Goal: Information Seeking & Learning: Learn about a topic

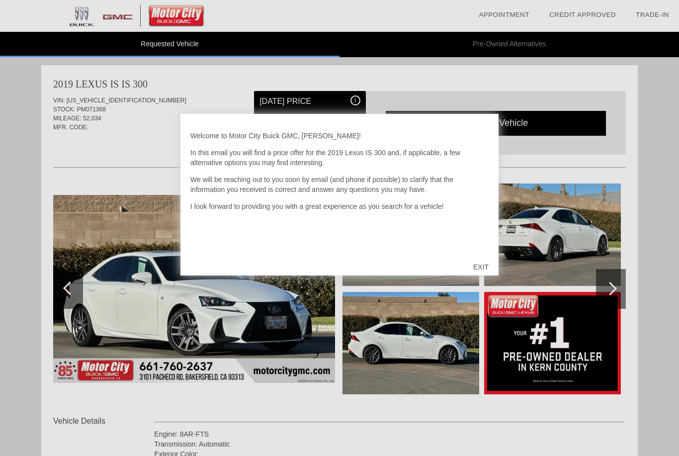
click at [483, 268] on div "EXIT" at bounding box center [480, 267] width 35 height 30
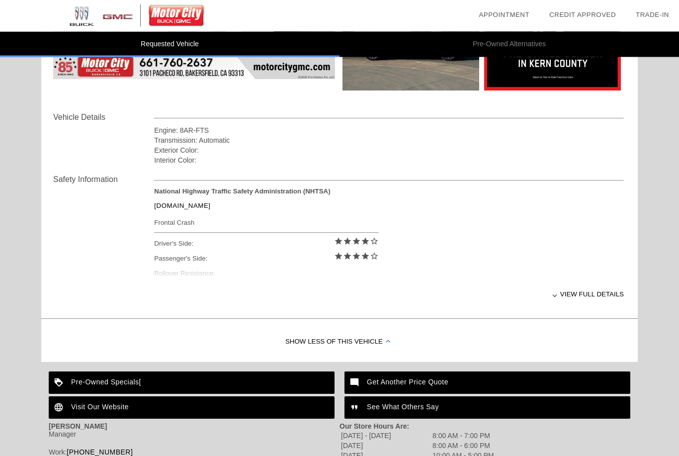
scroll to position [306, 0]
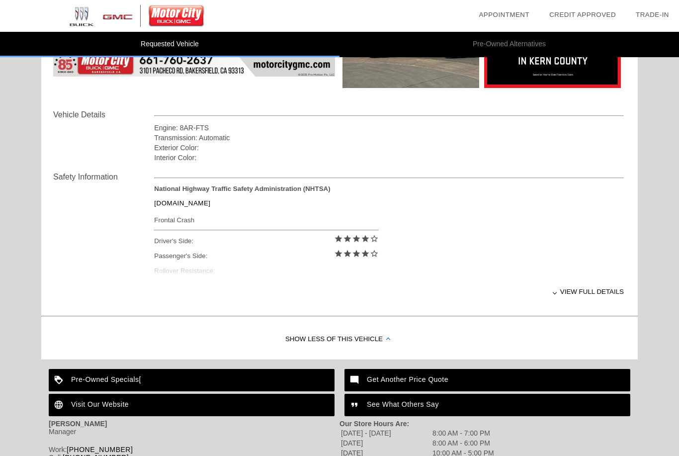
click at [603, 293] on div "View full details" at bounding box center [389, 291] width 470 height 24
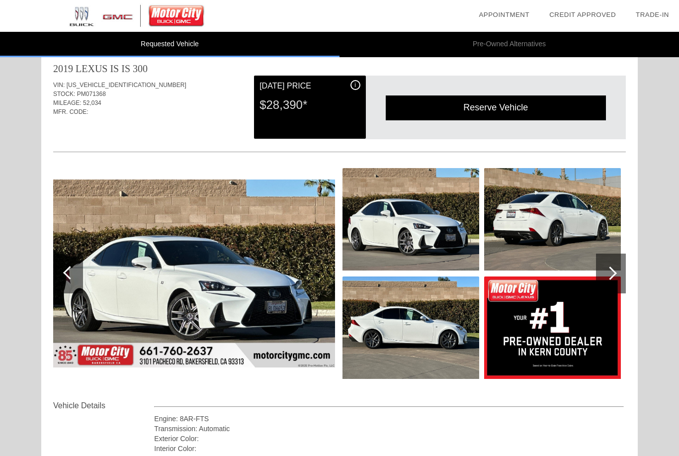
scroll to position [0, 0]
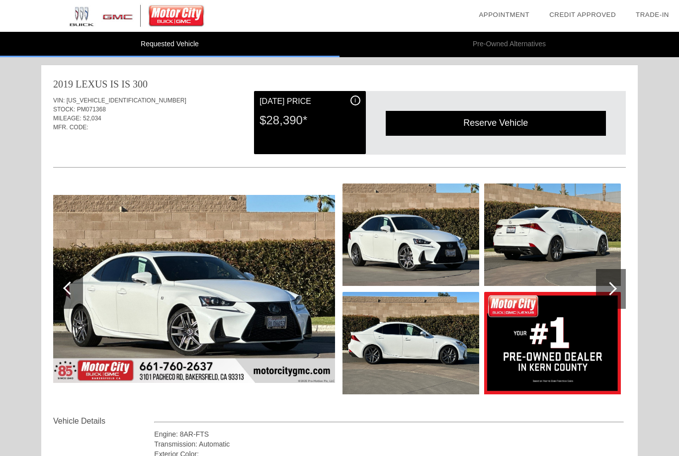
click at [611, 288] on div at bounding box center [610, 288] width 13 height 13
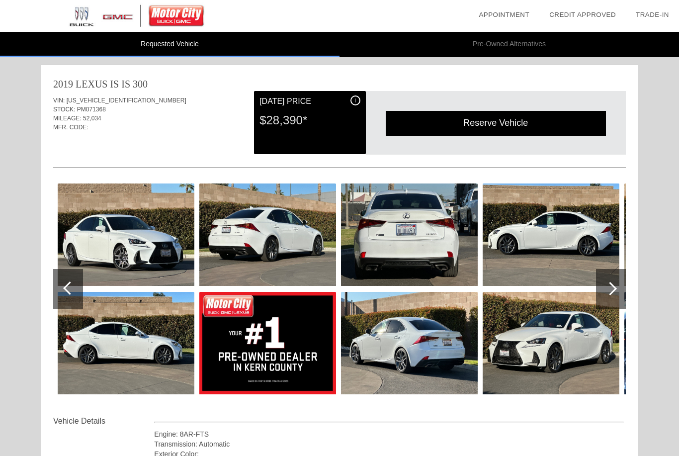
click at [613, 286] on div at bounding box center [610, 288] width 13 height 13
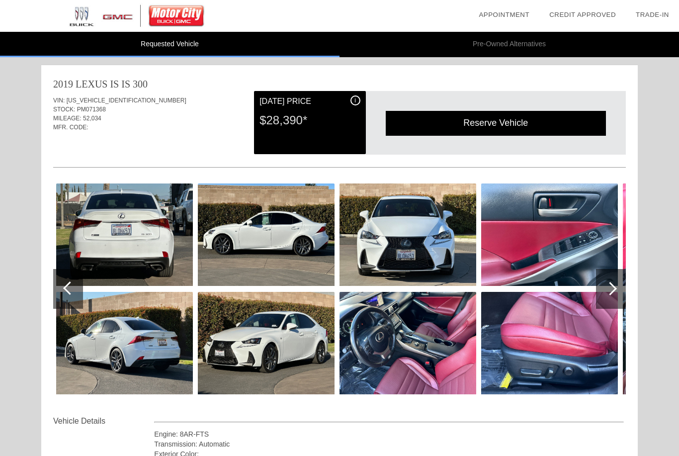
click at [611, 291] on div at bounding box center [610, 288] width 13 height 13
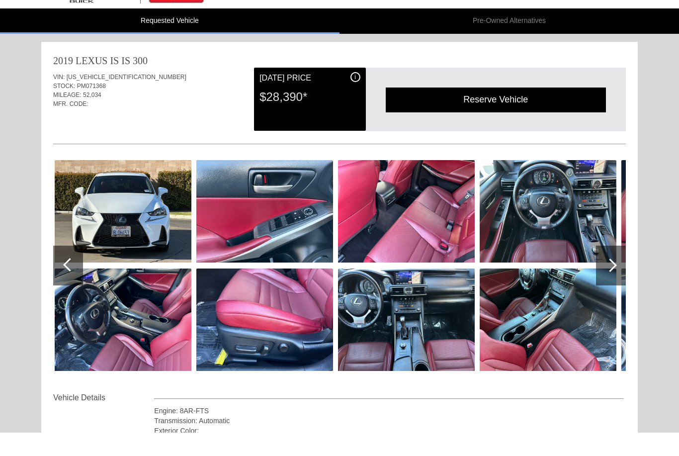
scroll to position [24, 0]
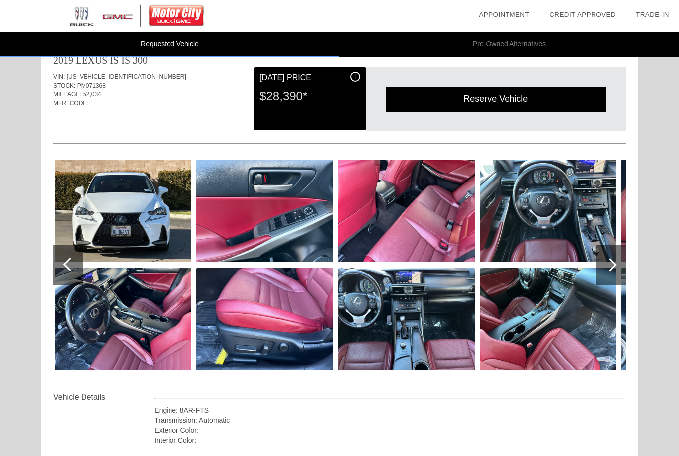
click at [613, 277] on div at bounding box center [611, 265] width 30 height 40
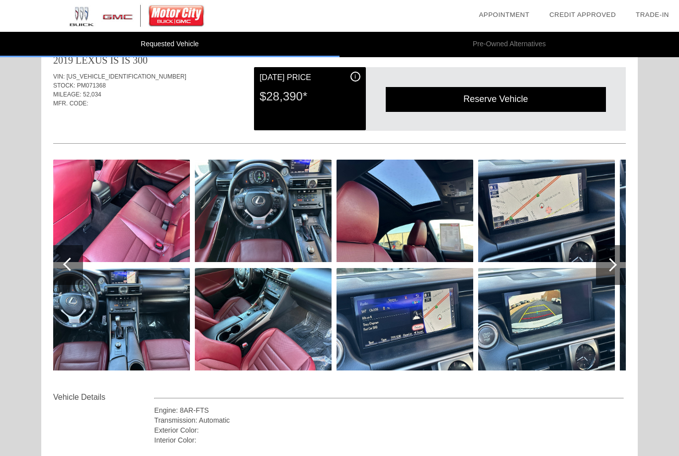
click at [612, 271] on div at bounding box center [611, 265] width 30 height 40
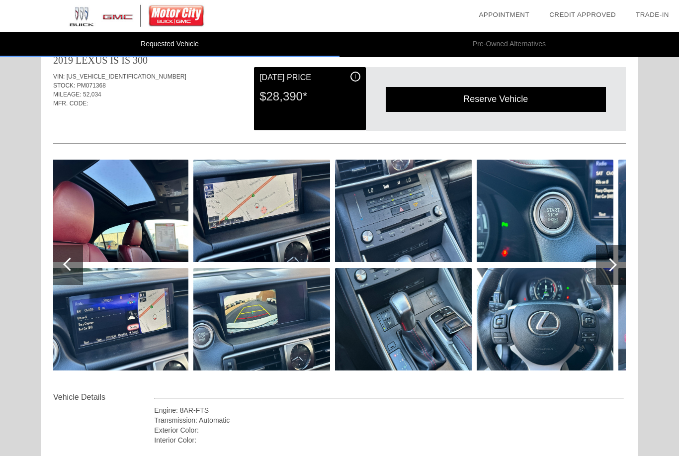
click at [615, 269] on div at bounding box center [611, 265] width 30 height 40
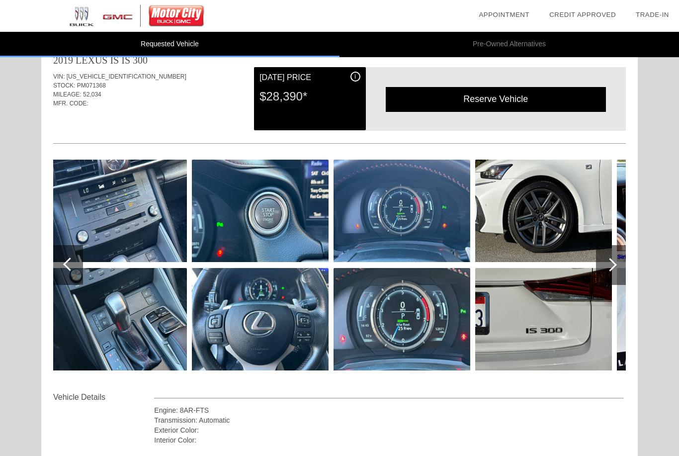
click at [615, 268] on div at bounding box center [611, 265] width 30 height 40
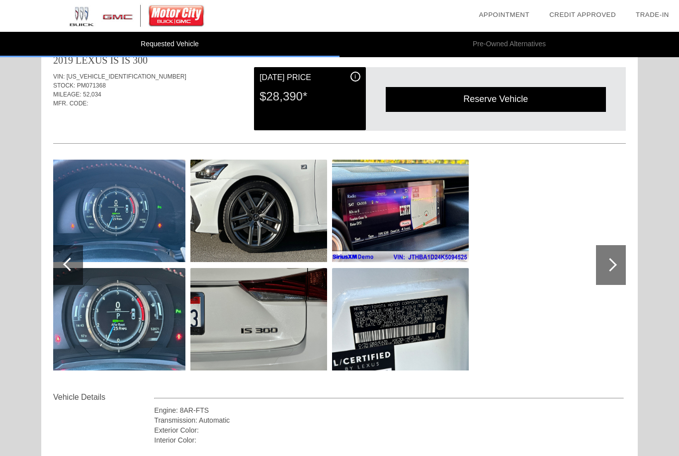
click at [614, 268] on div at bounding box center [610, 264] width 13 height 13
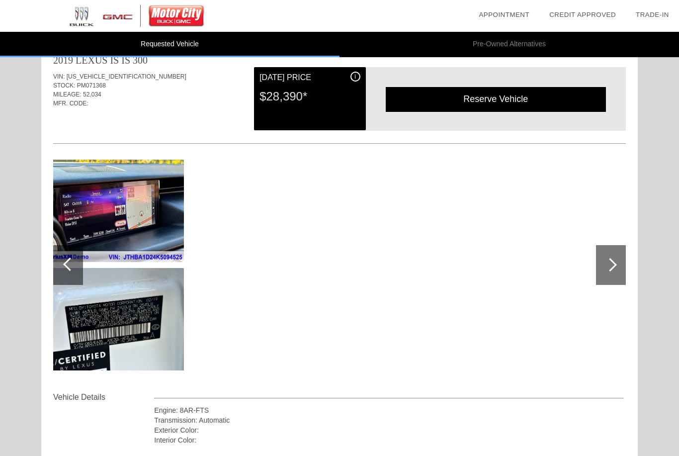
click at [611, 267] on div at bounding box center [610, 264] width 13 height 13
click at [60, 263] on div at bounding box center [68, 265] width 30 height 40
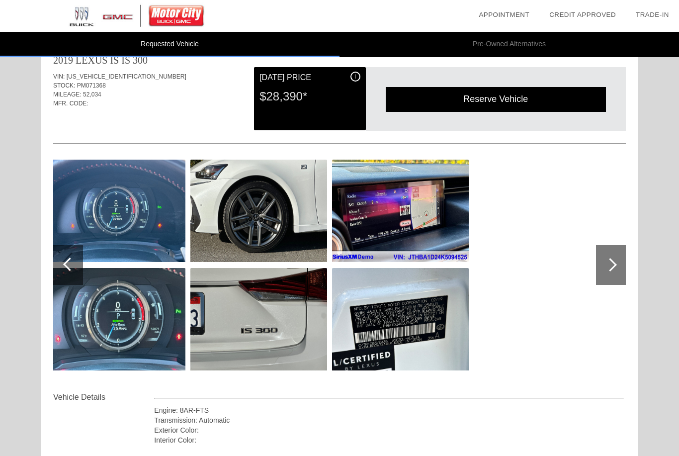
click at [59, 255] on div at bounding box center [68, 265] width 30 height 40
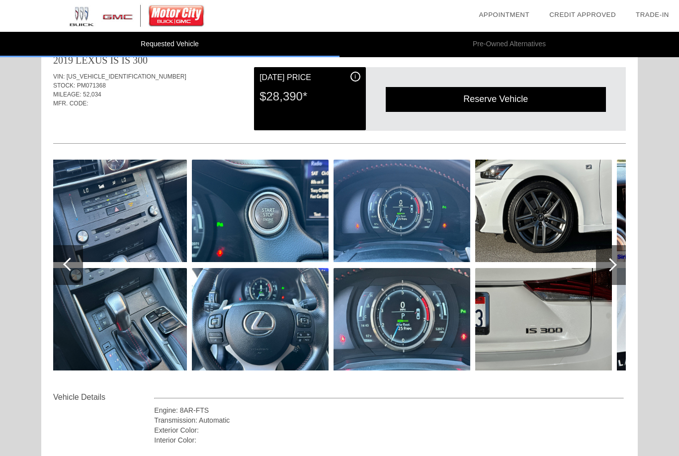
click at [60, 251] on div at bounding box center [68, 265] width 30 height 40
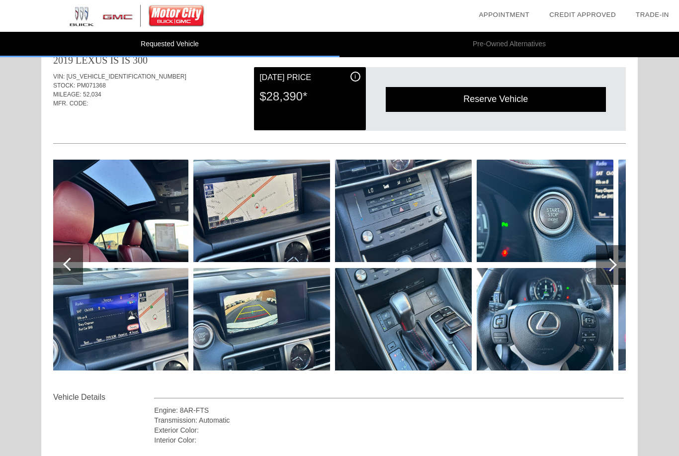
click at [55, 250] on div at bounding box center [68, 265] width 30 height 40
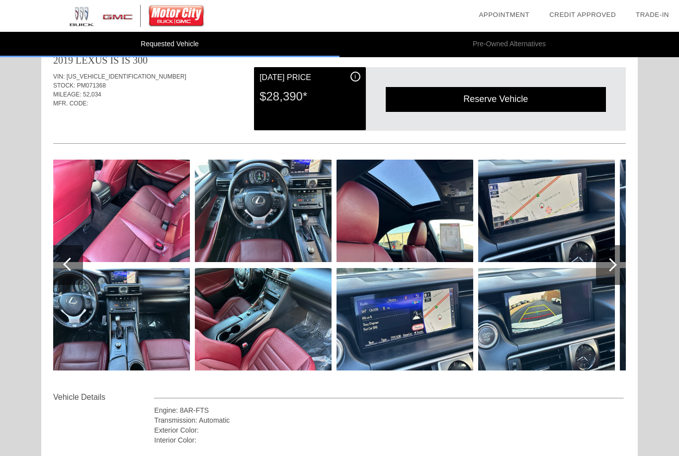
click at [54, 251] on div at bounding box center [68, 265] width 30 height 40
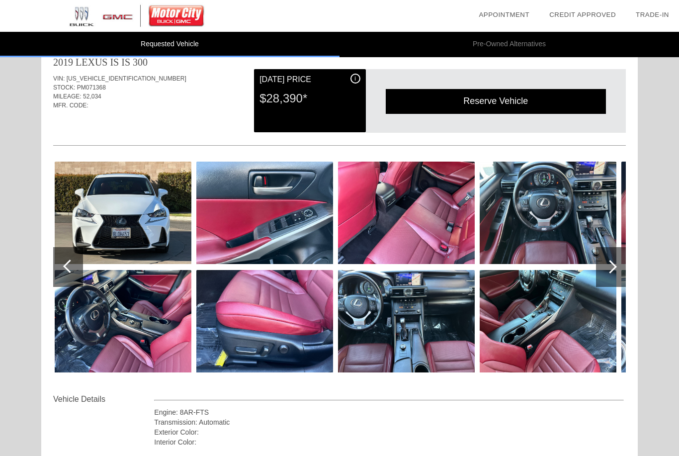
scroll to position [22, 0]
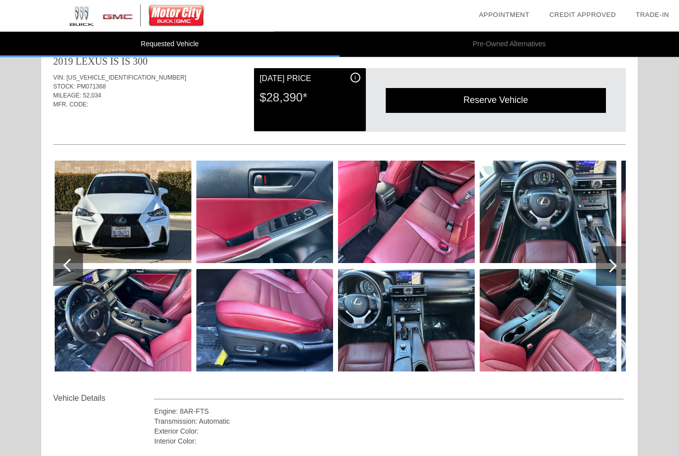
click at [624, 255] on div at bounding box center [611, 267] width 30 height 40
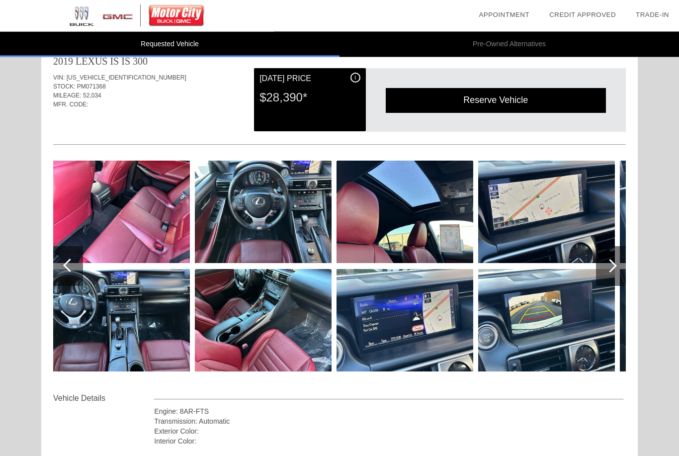
scroll to position [23, 0]
click at [615, 271] on div at bounding box center [611, 266] width 30 height 40
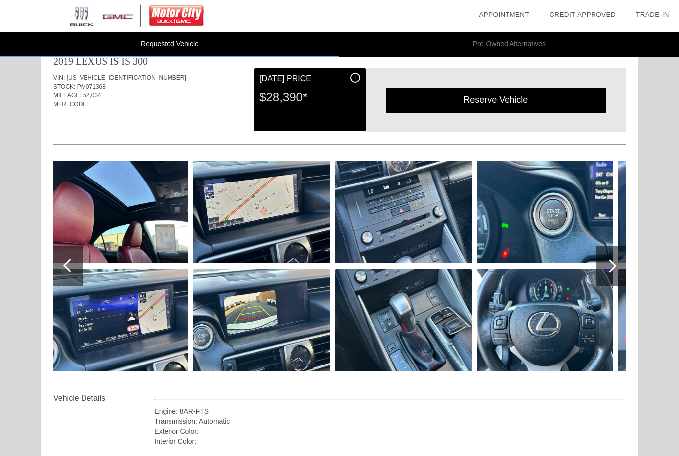
click at [610, 274] on div at bounding box center [611, 266] width 30 height 40
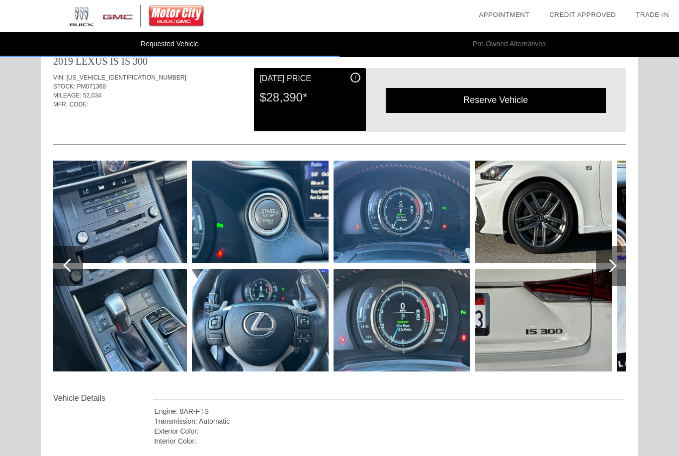
click at [616, 271] on div at bounding box center [611, 266] width 30 height 40
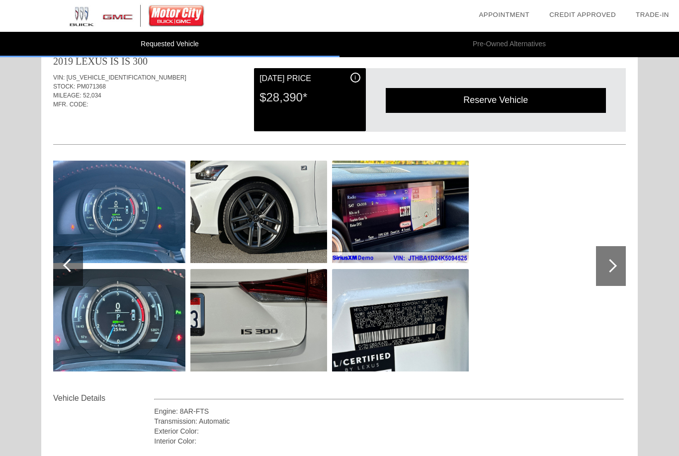
click at [360, 77] on div "i" at bounding box center [356, 78] width 10 height 10
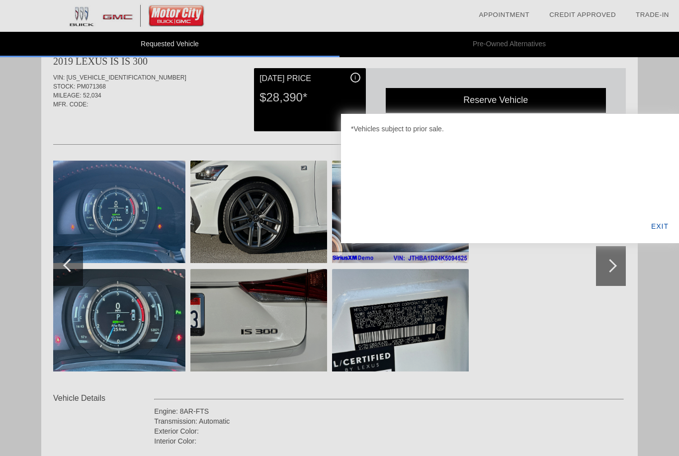
click at [658, 240] on div "EXIT" at bounding box center [660, 226] width 38 height 34
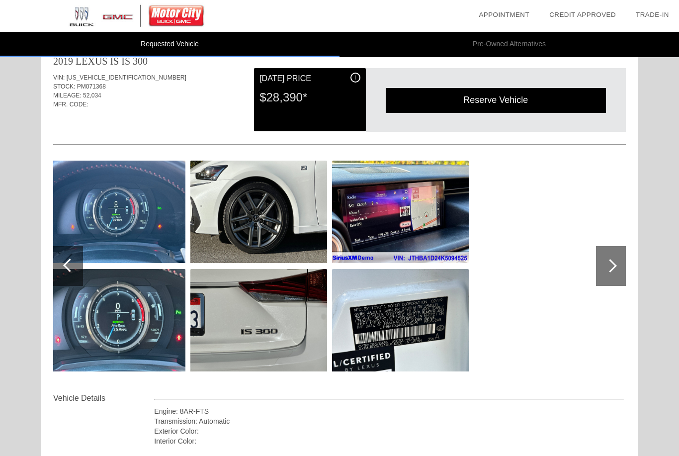
click at [278, 225] on img at bounding box center [258, 212] width 137 height 102
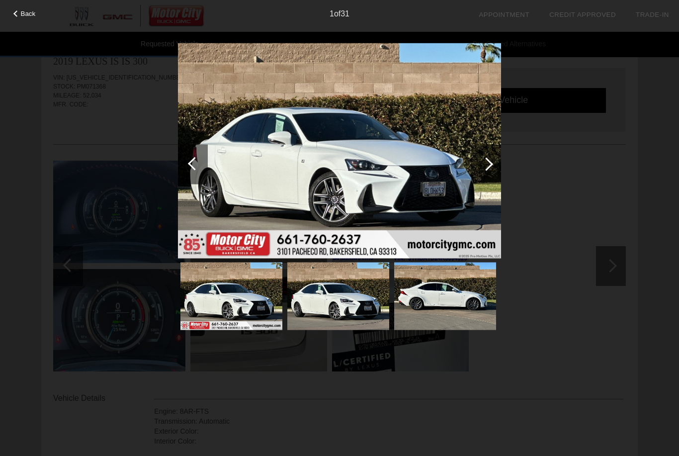
click at [500, 147] on div at bounding box center [486, 164] width 30 height 40
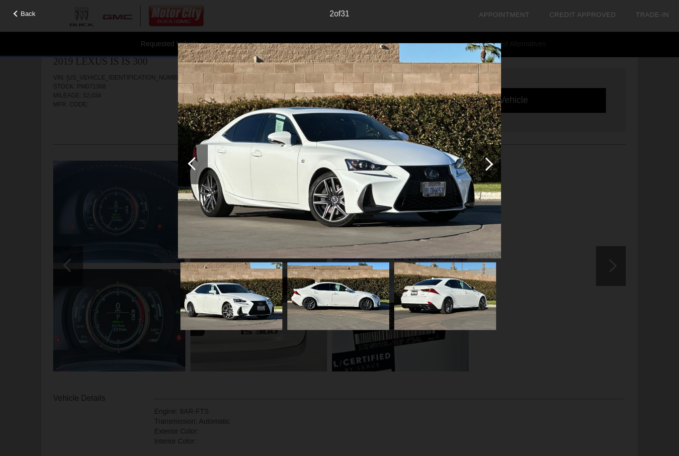
click at [478, 169] on div at bounding box center [486, 164] width 30 height 40
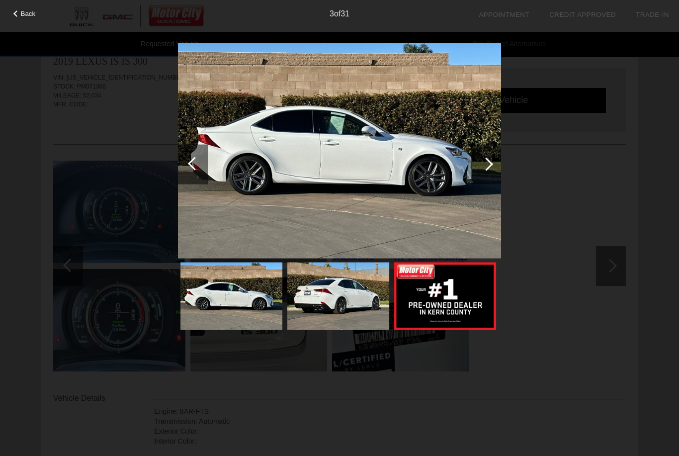
click at [479, 173] on div at bounding box center [486, 164] width 30 height 40
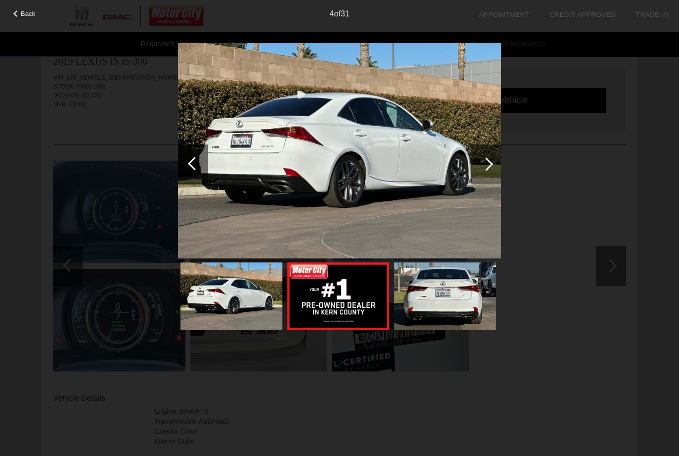
click at [479, 174] on div at bounding box center [486, 164] width 30 height 40
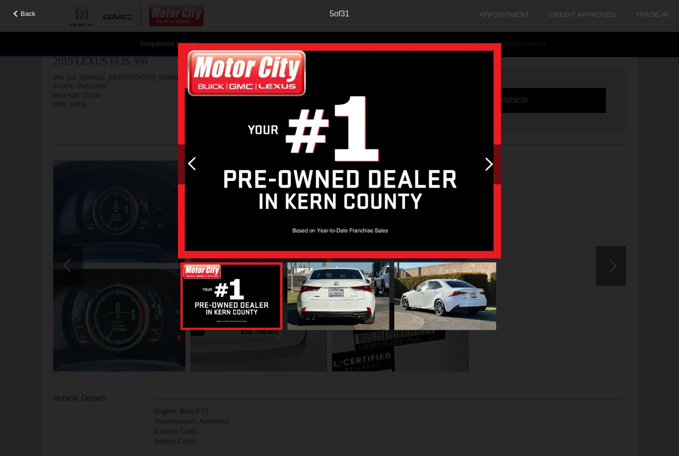
click at [189, 166] on div at bounding box center [193, 164] width 30 height 40
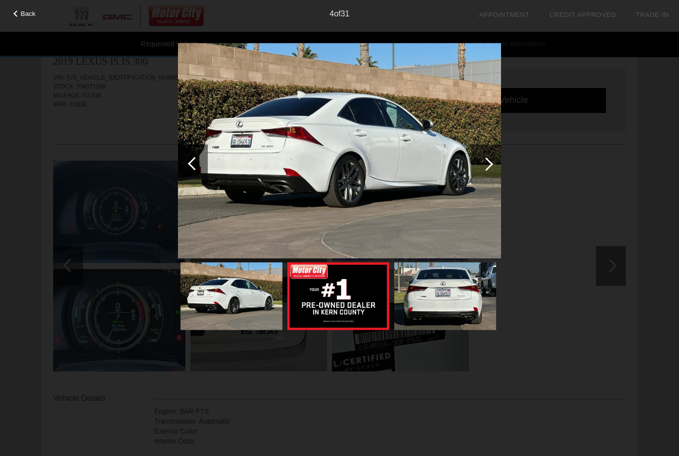
click at [4, 11] on div "Back" at bounding box center [25, 12] width 50 height 5
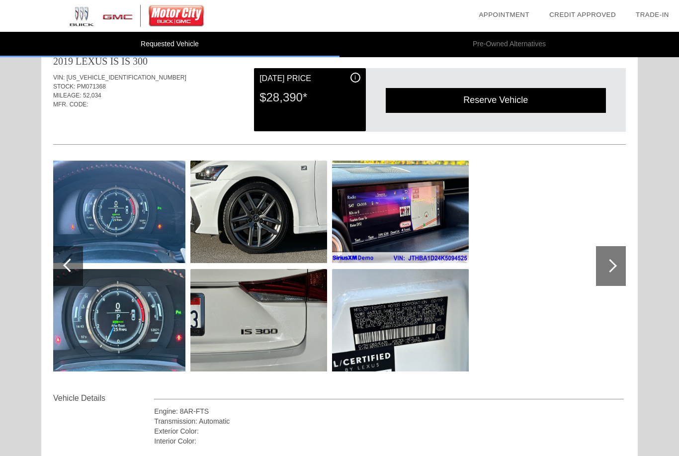
click at [24, 18] on img at bounding box center [137, 16] width 274 height 32
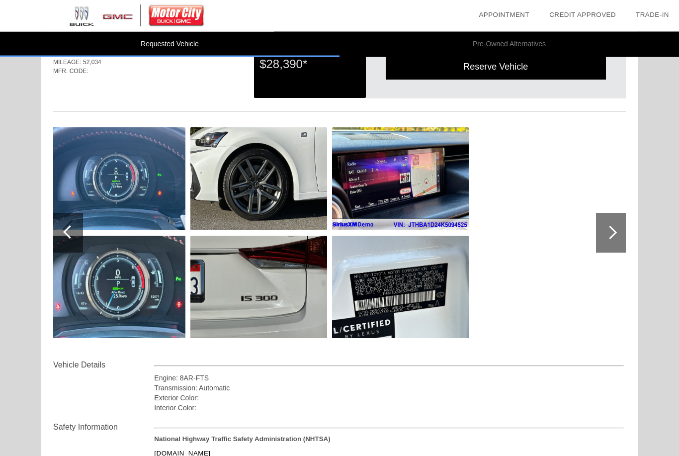
click at [622, 250] on div at bounding box center [611, 233] width 30 height 40
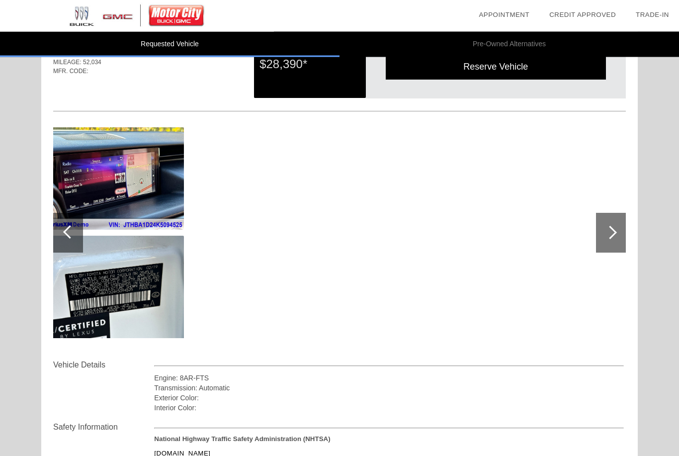
scroll to position [56, 0]
click at [613, 246] on div at bounding box center [611, 233] width 30 height 40
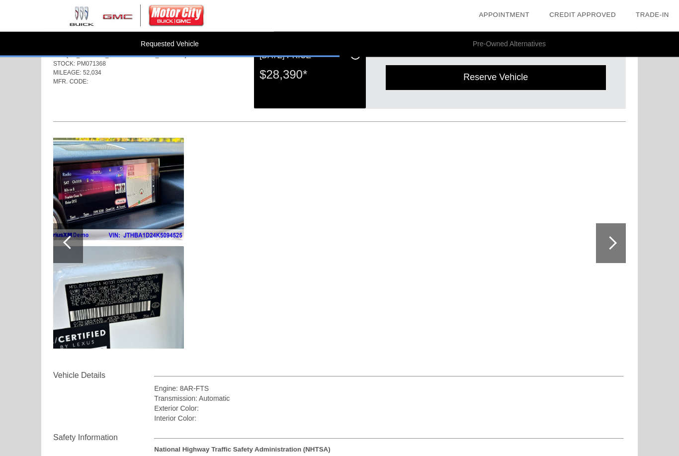
scroll to position [0, 0]
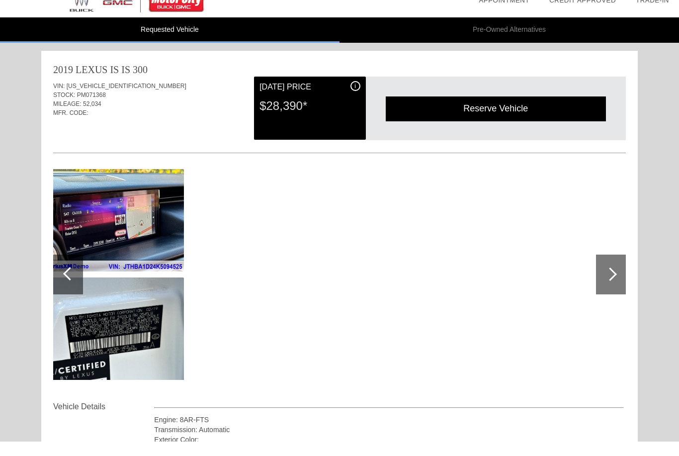
click at [68, 281] on div at bounding box center [69, 287] width 13 height 13
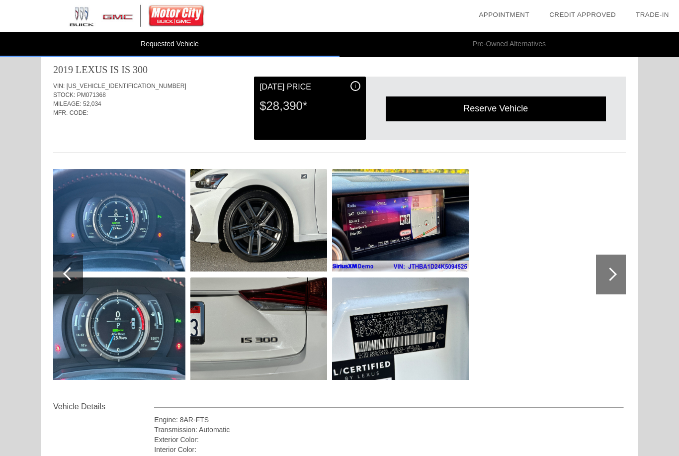
click at [68, 270] on div at bounding box center [69, 273] width 13 height 13
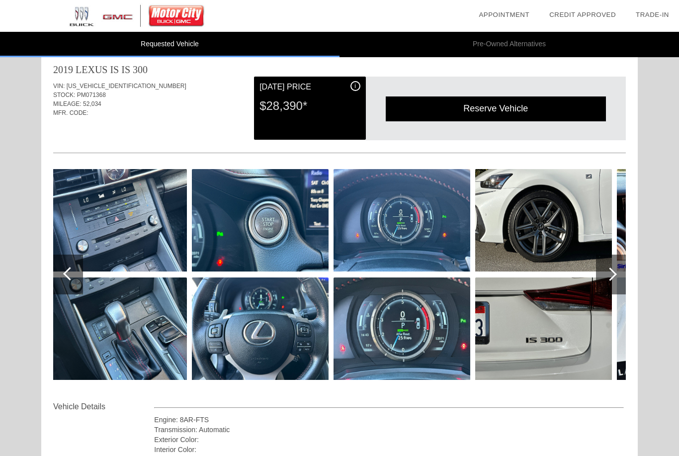
click at [66, 270] on div at bounding box center [68, 275] width 30 height 40
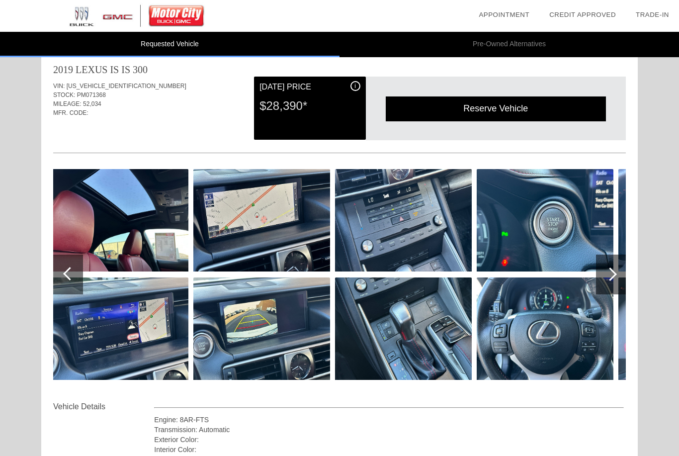
click at [62, 269] on div at bounding box center [68, 275] width 30 height 40
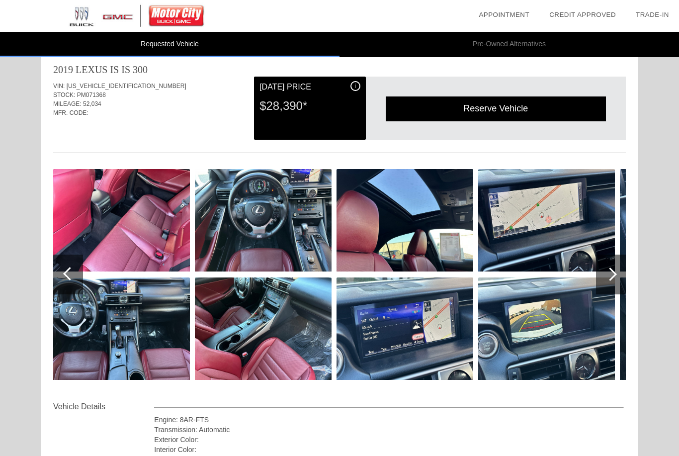
click at [63, 264] on div at bounding box center [68, 275] width 30 height 40
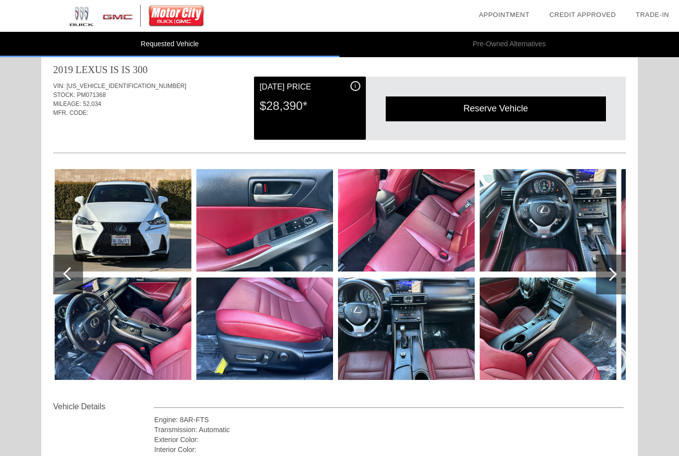
click at [59, 256] on div at bounding box center [68, 275] width 30 height 40
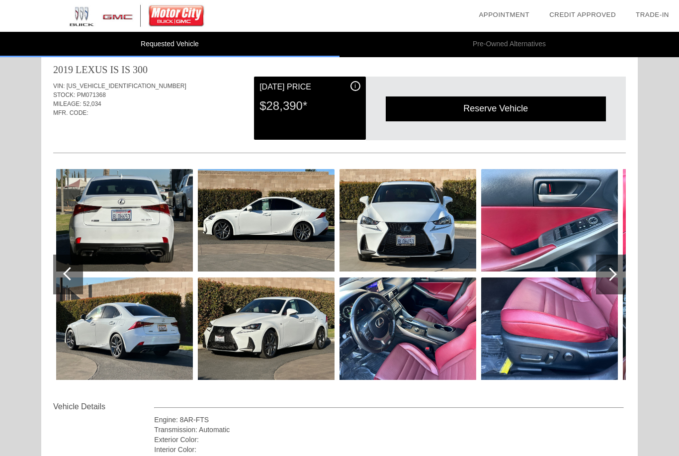
scroll to position [0, 0]
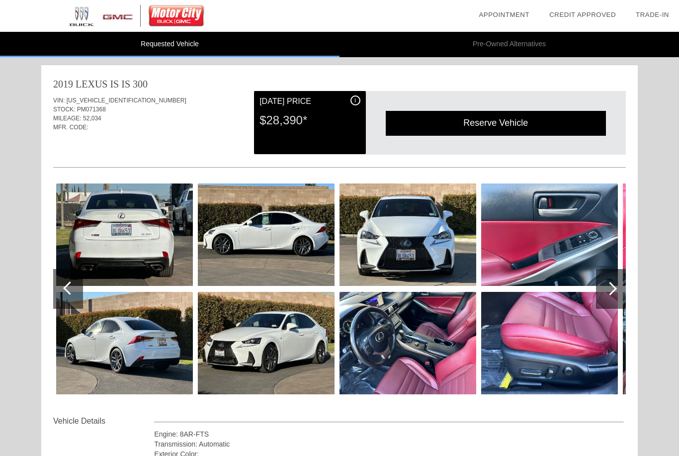
click at [605, 289] on div at bounding box center [610, 288] width 13 height 13
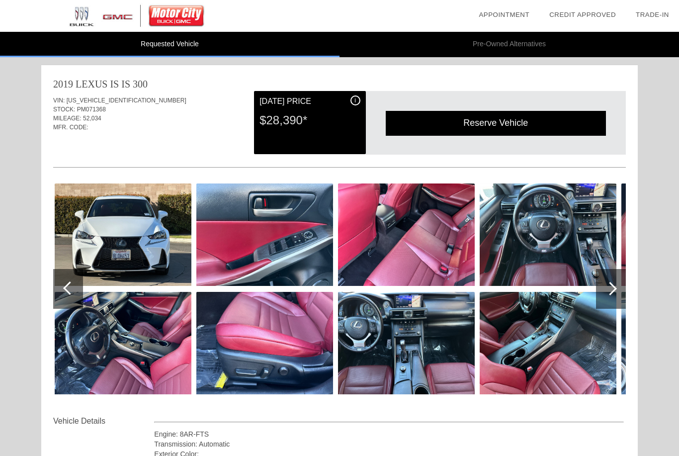
click at [601, 291] on div at bounding box center [611, 289] width 30 height 40
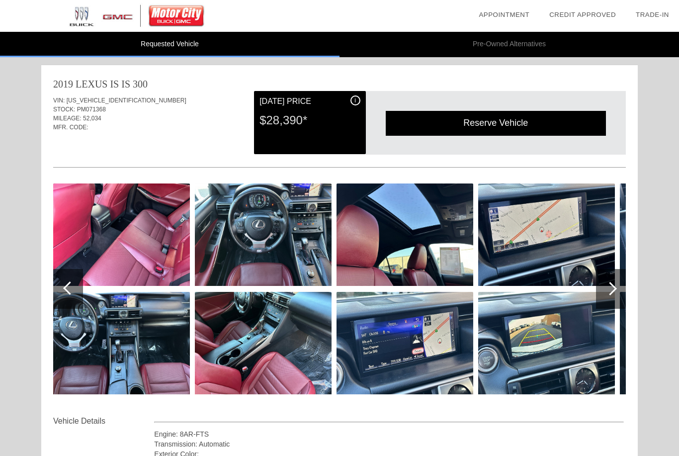
click at [600, 288] on div at bounding box center [611, 289] width 30 height 40
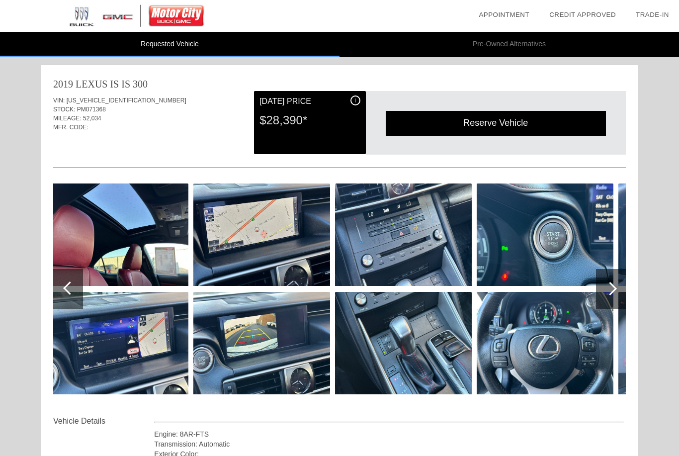
click at [607, 280] on div at bounding box center [611, 289] width 30 height 40
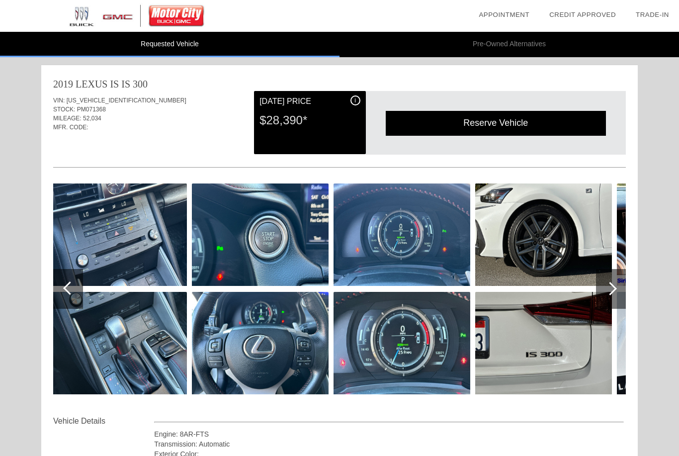
click at [603, 279] on div at bounding box center [611, 289] width 30 height 40
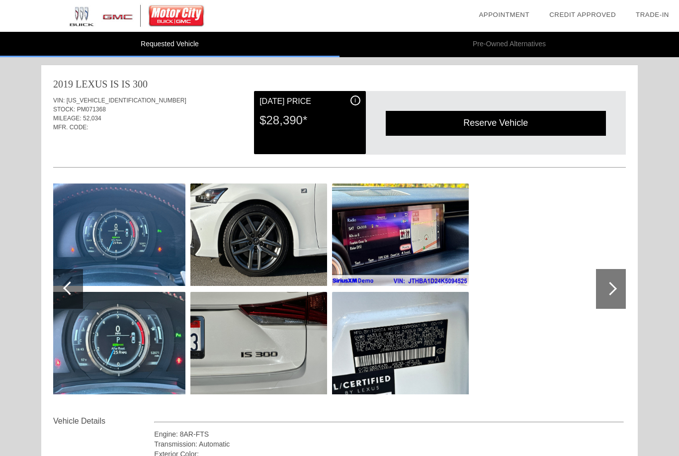
click at [602, 281] on div at bounding box center [611, 289] width 30 height 40
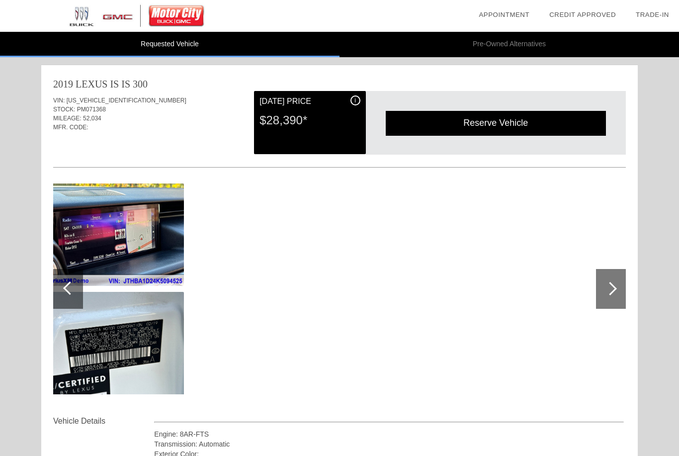
click at [596, 295] on div at bounding box center [611, 289] width 30 height 40
click at [602, 289] on div at bounding box center [611, 289] width 30 height 40
click at [69, 287] on div at bounding box center [69, 287] width 13 height 13
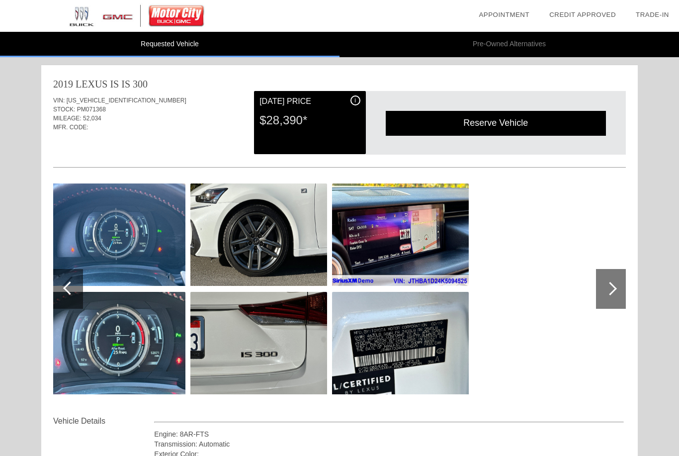
click at [81, 290] on div at bounding box center [68, 289] width 30 height 40
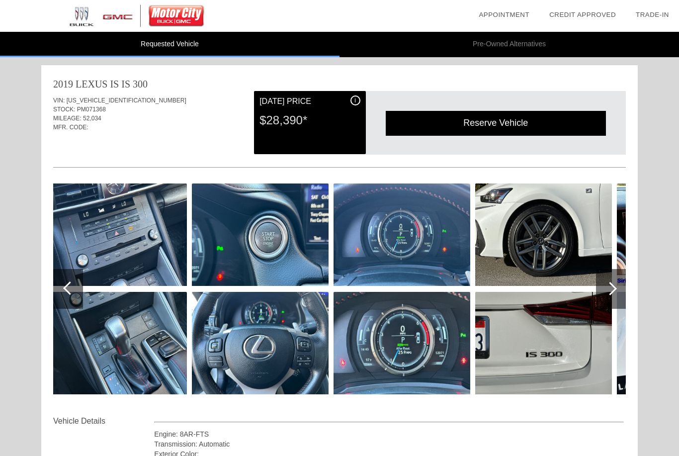
click at [76, 290] on div at bounding box center [68, 289] width 30 height 40
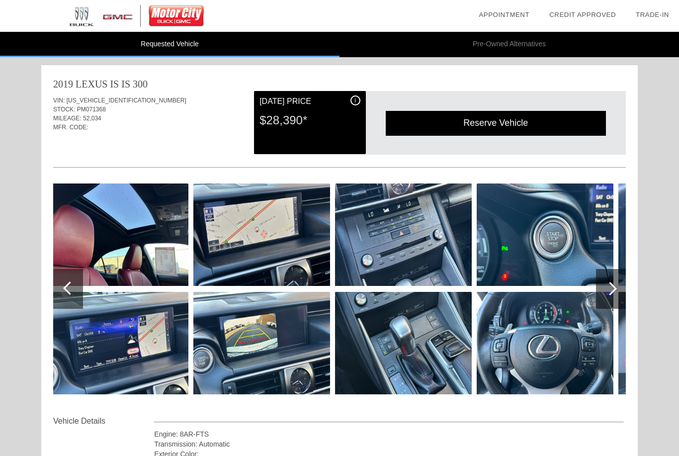
click at [81, 293] on div at bounding box center [68, 289] width 30 height 40
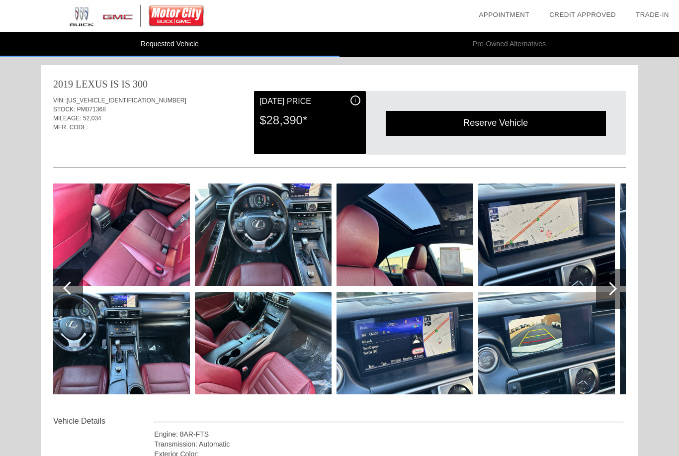
click at [70, 297] on div at bounding box center [68, 289] width 30 height 40
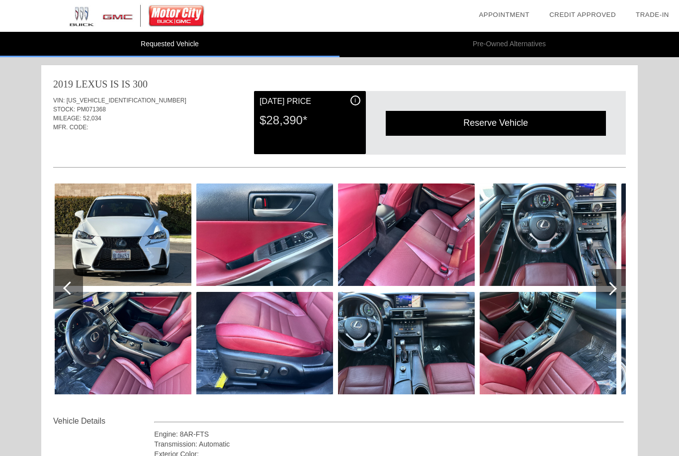
click at [74, 297] on div at bounding box center [68, 289] width 30 height 40
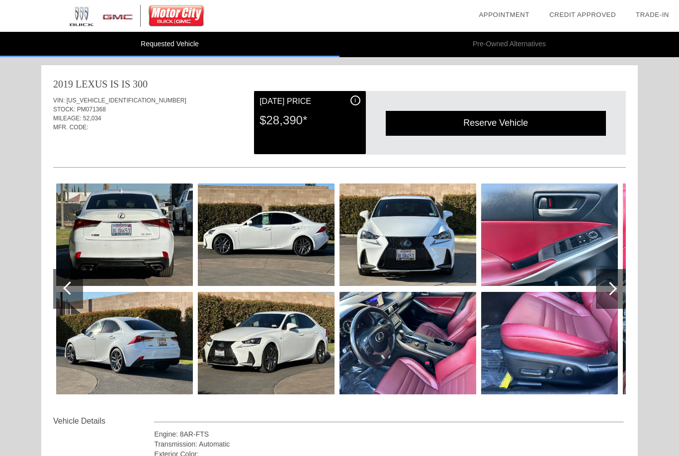
click at [70, 302] on div at bounding box center [68, 289] width 30 height 40
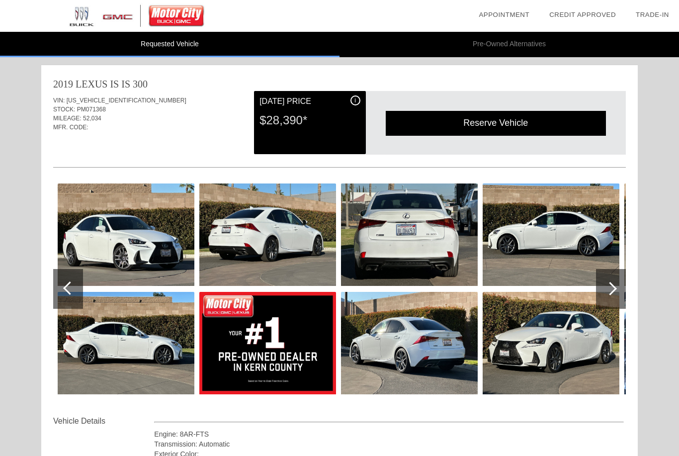
click at [75, 293] on div at bounding box center [68, 289] width 30 height 40
